Goal: Task Accomplishment & Management: Manage account settings

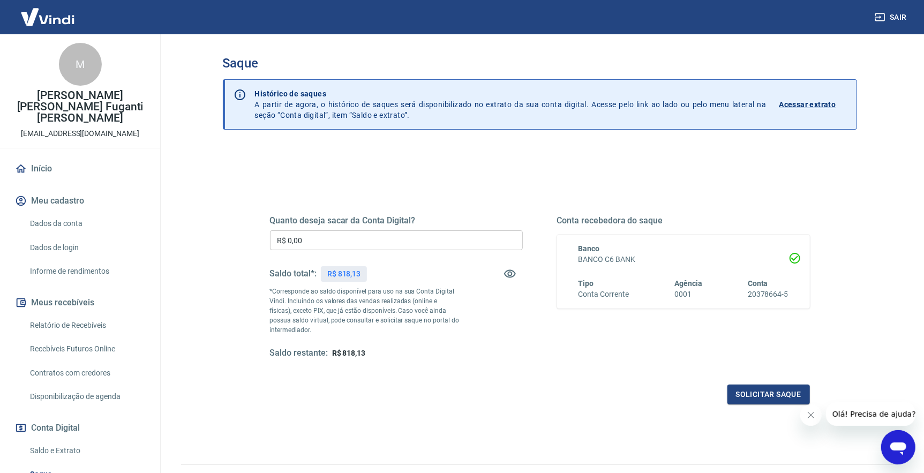
click at [283, 274] on h5 "Saldo total*:" at bounding box center [293, 273] width 47 height 11
click at [379, 270] on div "Saldo total*: R$ 818,13" at bounding box center [396, 274] width 253 height 26
copy div "Saldo total*: R$ 818,13"
